Goal: Task Accomplishment & Management: Manage account settings

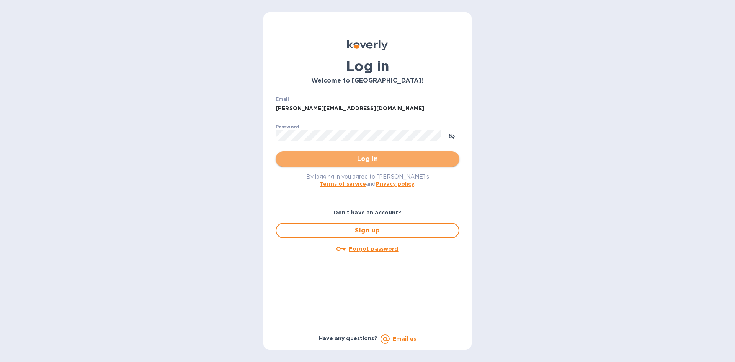
click at [345, 156] on span "Log in" at bounding box center [367, 159] width 171 height 9
